Goal: Obtain resource: Obtain resource

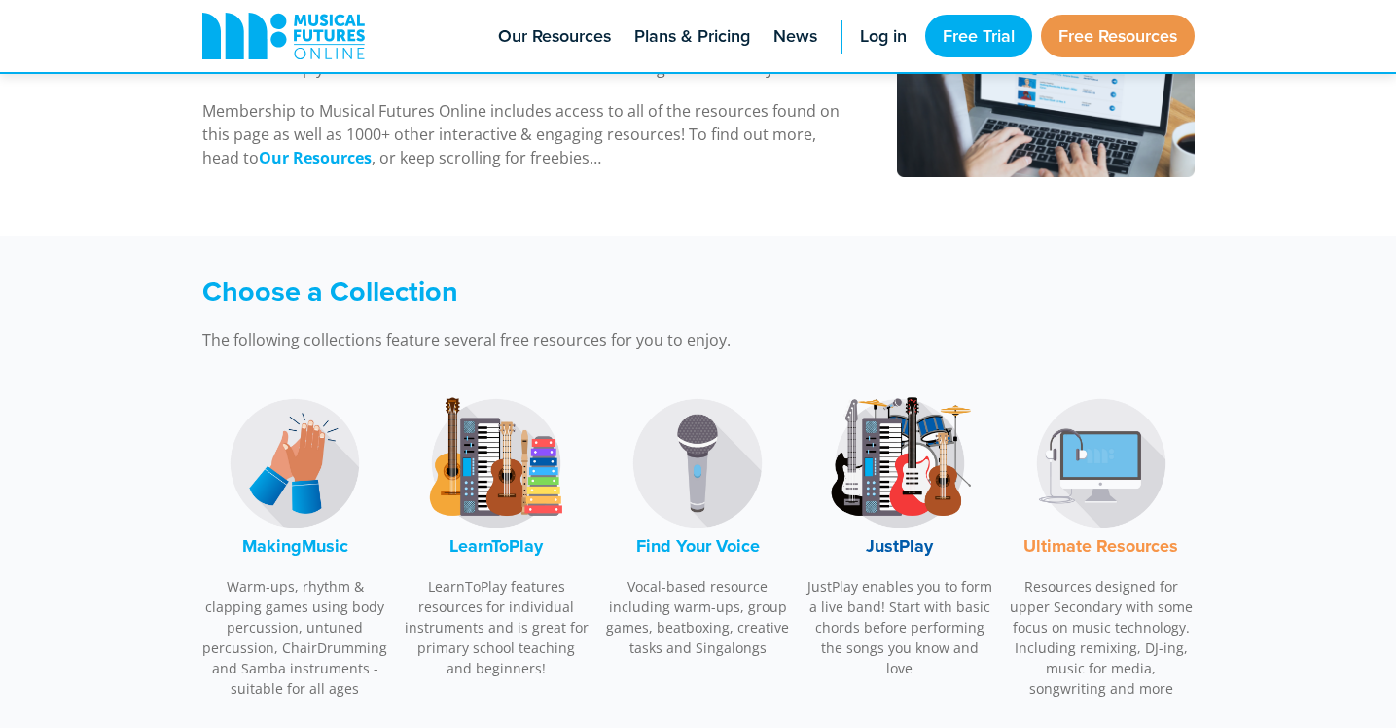
scroll to position [380, 0]
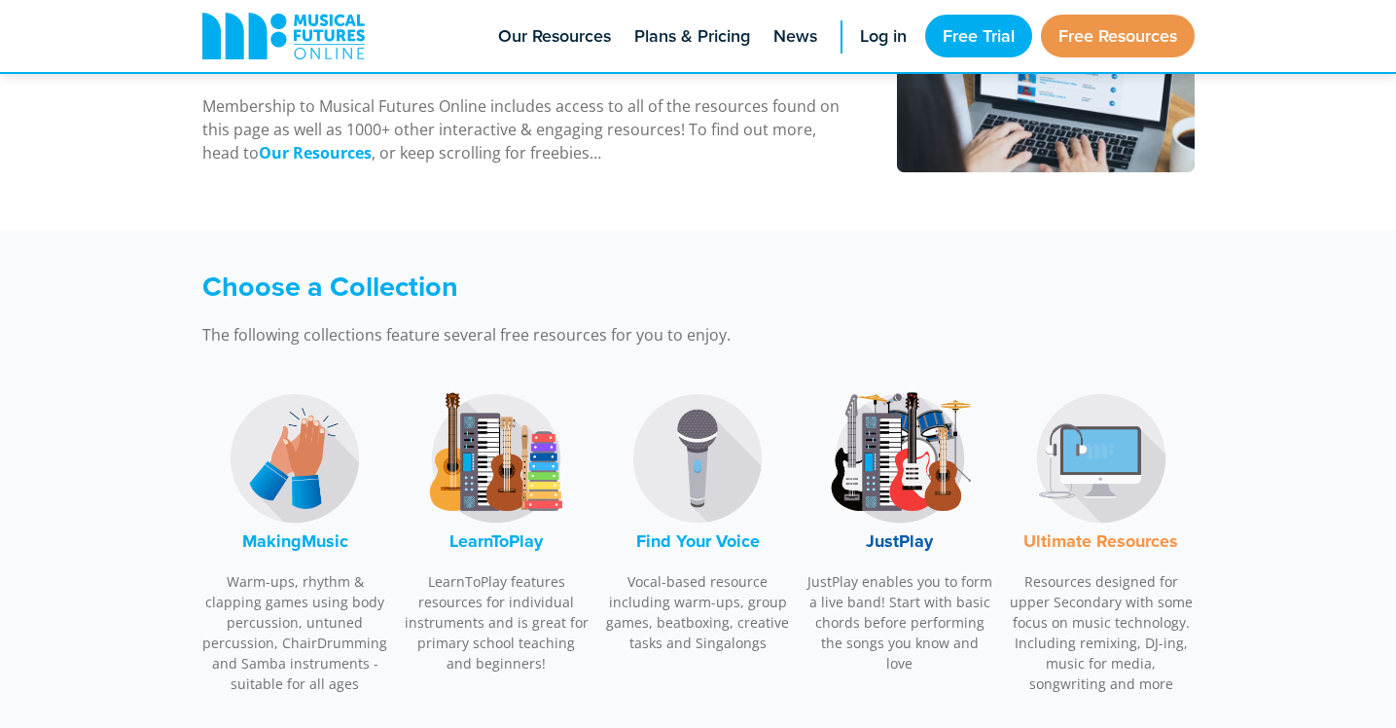
click at [274, 487] on img at bounding box center [295, 458] width 146 height 146
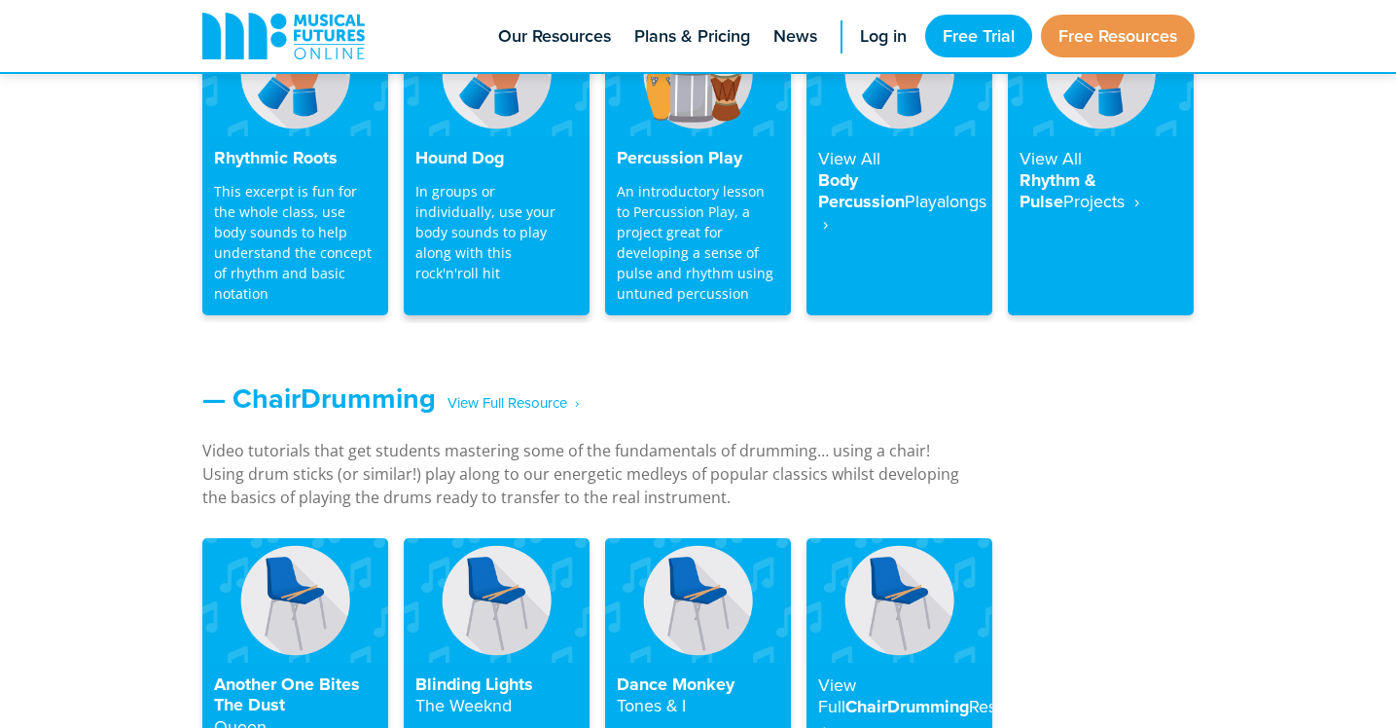
scroll to position [2015, 0]
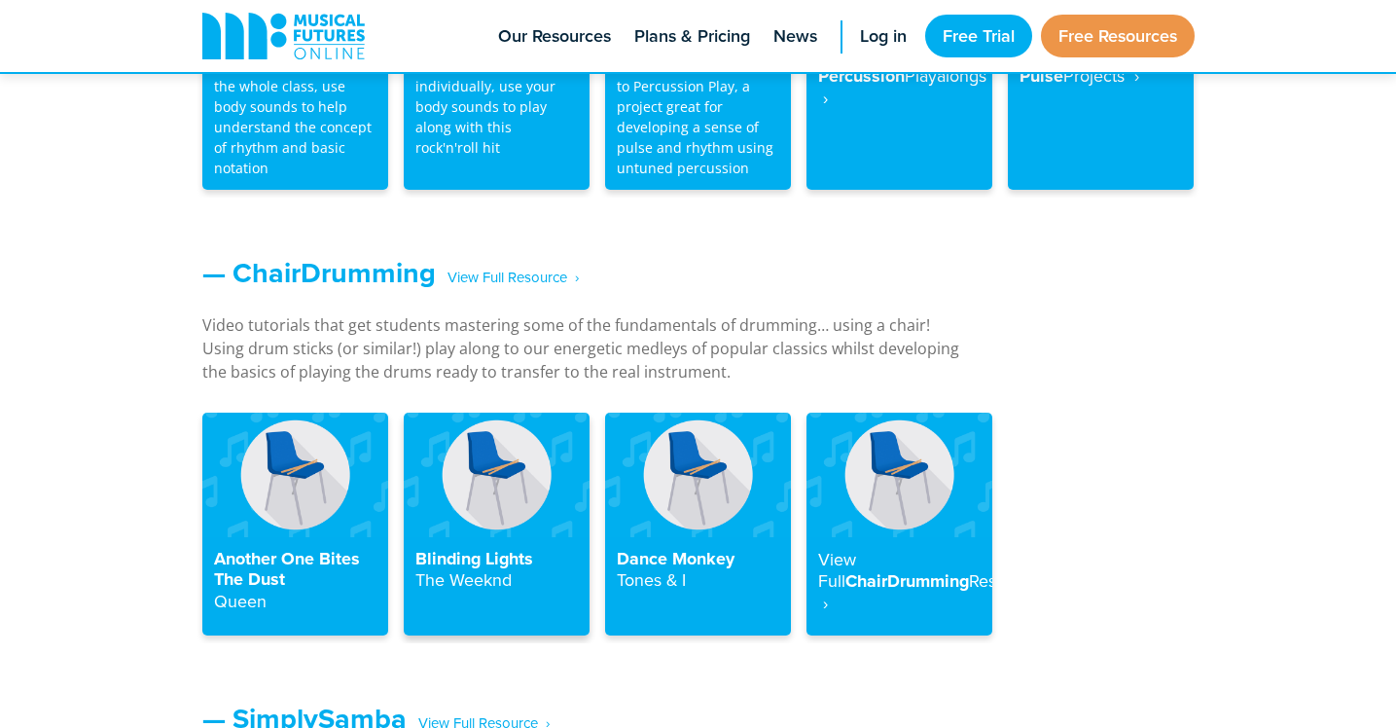
click at [514, 499] on img at bounding box center [497, 475] width 186 height 124
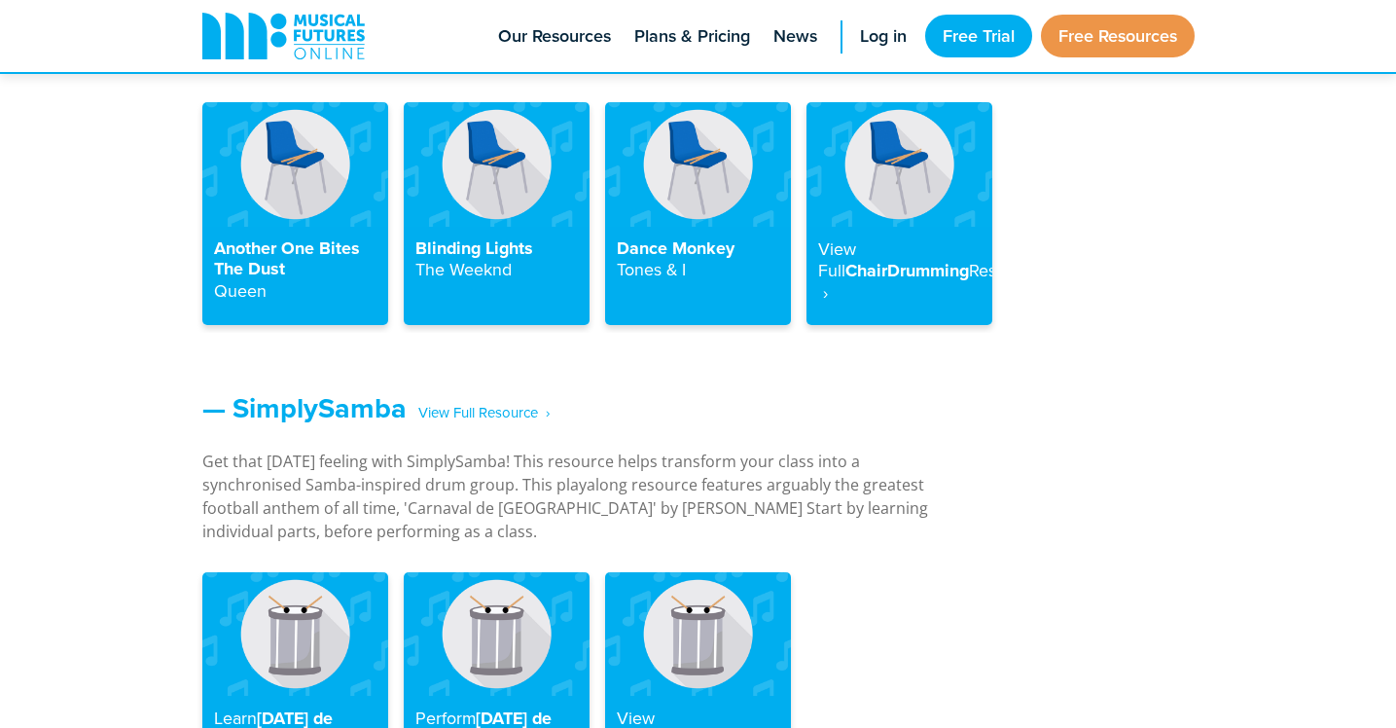
scroll to position [2015, 0]
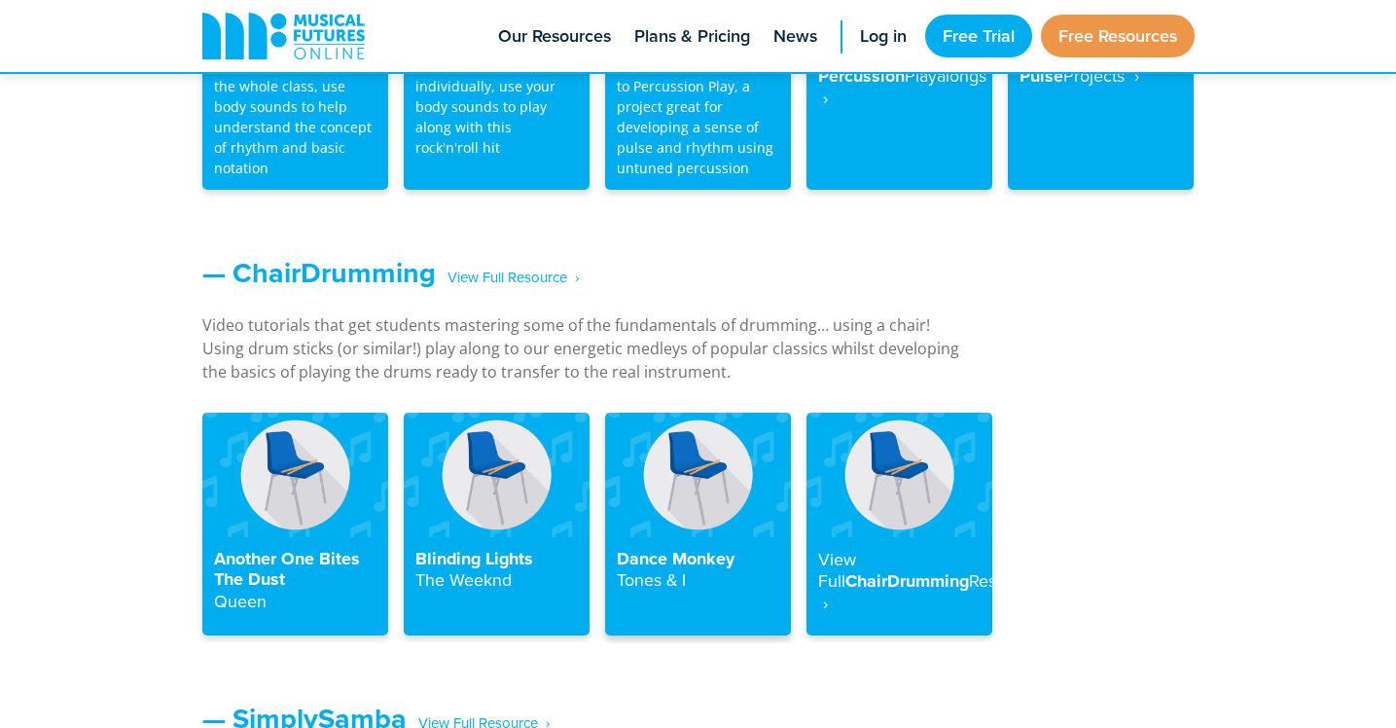
click at [711, 512] on img at bounding box center [698, 475] width 186 height 124
